Goal: Information Seeking & Learning: Learn about a topic

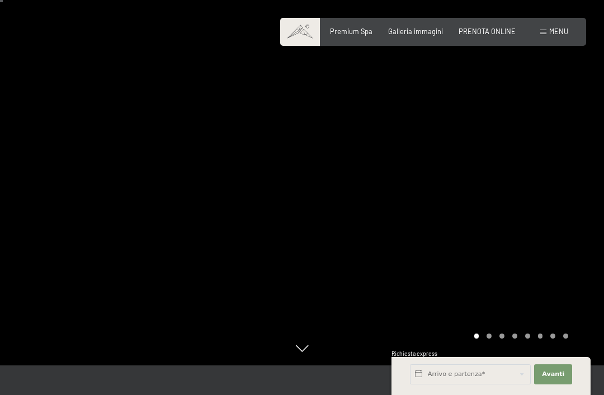
click at [433, 29] on span "Galleria immagini" at bounding box center [415, 31] width 55 height 9
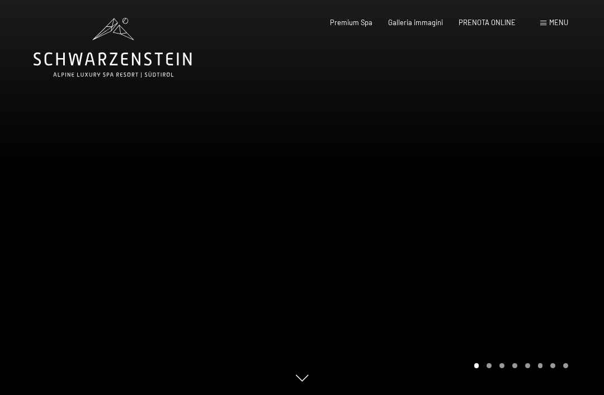
click at [540, 28] on div "Prenotazione Richiesta Premium Spa Galleria immagini PRENOTA ONLINE Menu DE IT …" at bounding box center [433, 23] width 270 height 10
click at [545, 26] on div "Menu" at bounding box center [554, 23] width 28 height 10
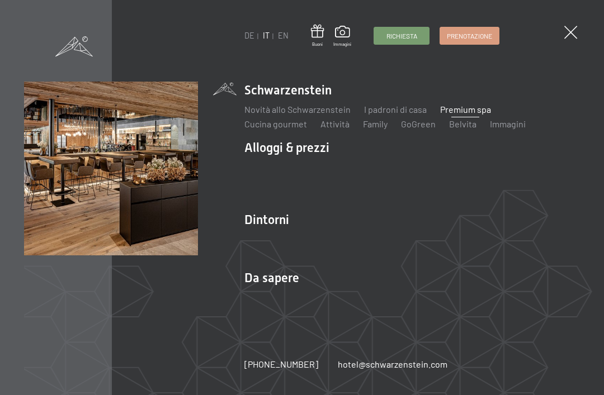
click at [571, 37] on span at bounding box center [570, 32] width 13 height 13
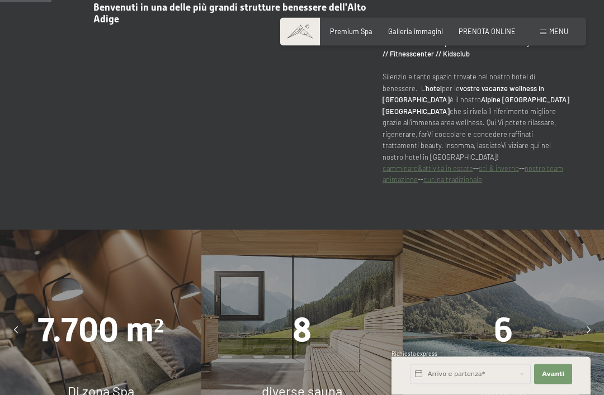
scroll to position [502, 0]
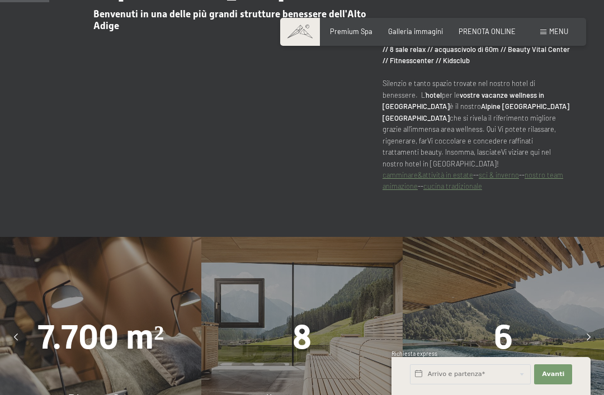
click at [67, 292] on div "7.700 m² Di zona Spa" at bounding box center [100, 337] width 201 height 201
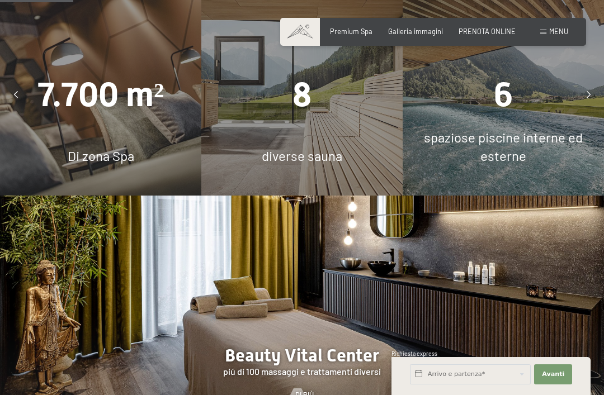
scroll to position [744, 0]
click at [170, 120] on div "7.700 m² Di zona Spa" at bounding box center [100, 95] width 201 height 201
click at [86, 147] on div "Di zona Spa" at bounding box center [100, 156] width 201 height 19
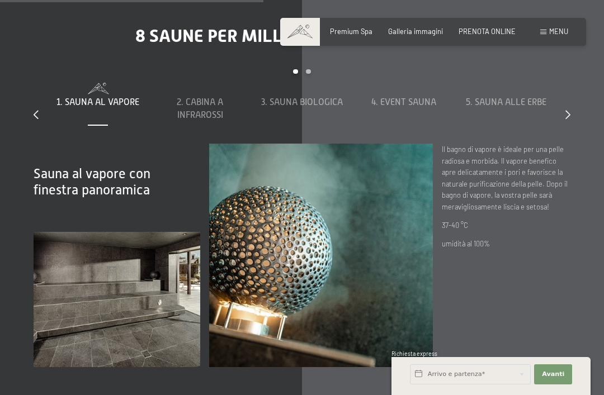
scroll to position [2717, 0]
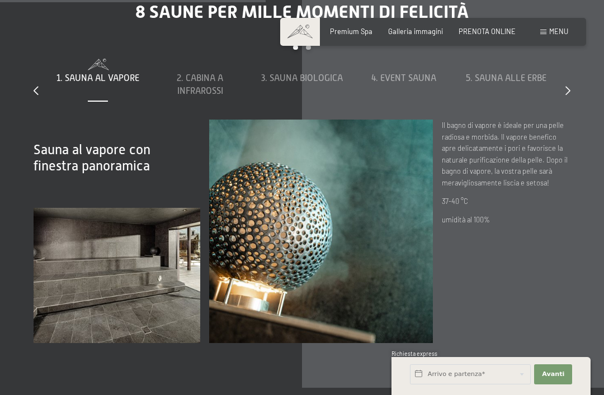
click at [567, 97] on div at bounding box center [567, 91] width 5 height 12
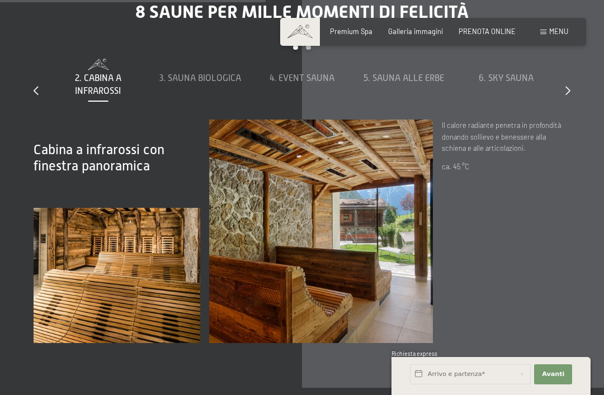
click at [576, 126] on div "8 saune per mille momenti di felicità slide 2 to 6 of 8 1. Sauna al vapore 2. C…" at bounding box center [302, 172] width 604 height 342
click at [566, 97] on div at bounding box center [567, 91] width 5 height 12
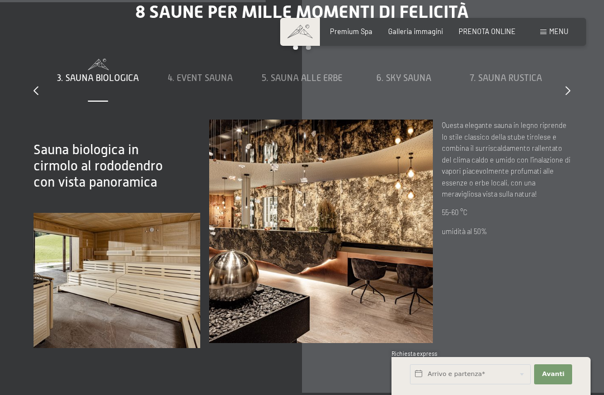
click at [566, 95] on icon at bounding box center [567, 90] width 5 height 9
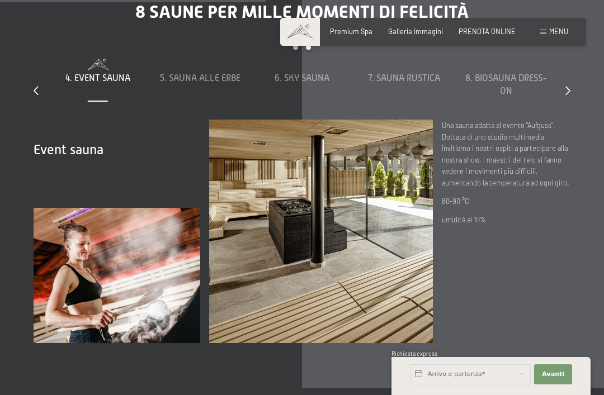
click at [568, 95] on icon at bounding box center [567, 90] width 5 height 9
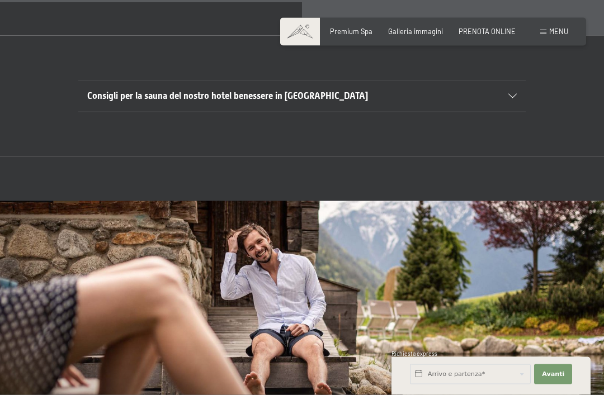
scroll to position [3069, 0]
click at [513, 98] on icon at bounding box center [512, 95] width 8 height 4
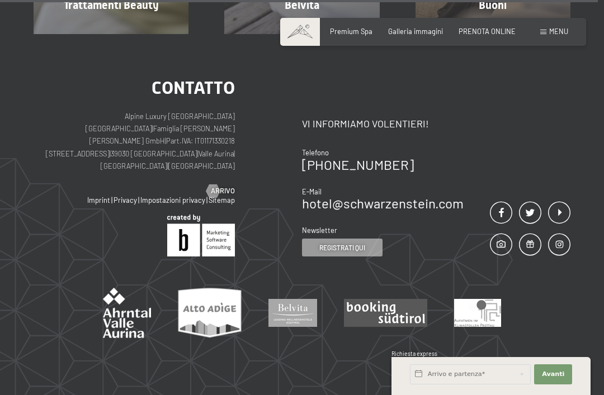
scroll to position [5476, 0]
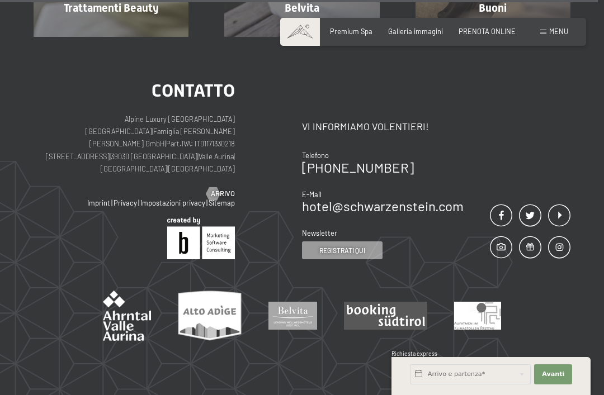
click at [566, 158] on div "Contatto Vi informiamo volentieri! Telefono [PHONE_NUMBER] E-Mail hotel@ no-spa…" at bounding box center [436, 171] width 268 height 178
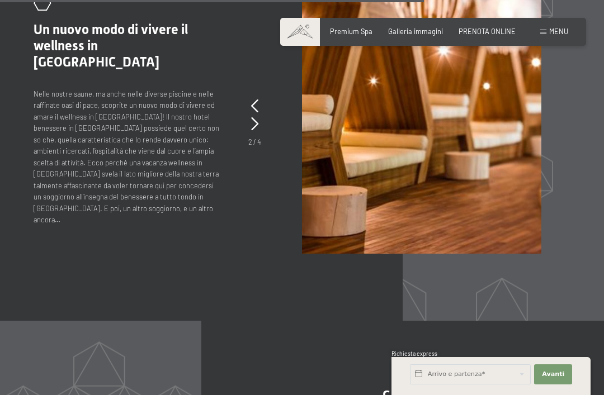
scroll to position [3917, 0]
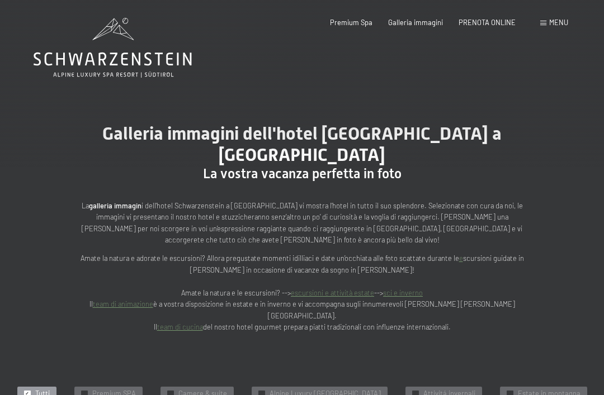
click at [547, 22] on div "Menu" at bounding box center [554, 23] width 28 height 10
